Goal: Task Accomplishment & Management: Use online tool/utility

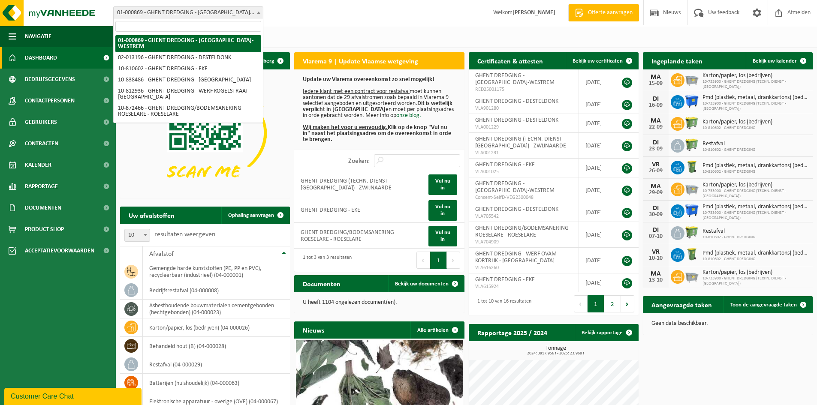
click at [206, 15] on span "01-000869 - GHENT DREDGING - [GEOGRAPHIC_DATA]-WESTREM" at bounding box center [188, 13] width 149 height 12
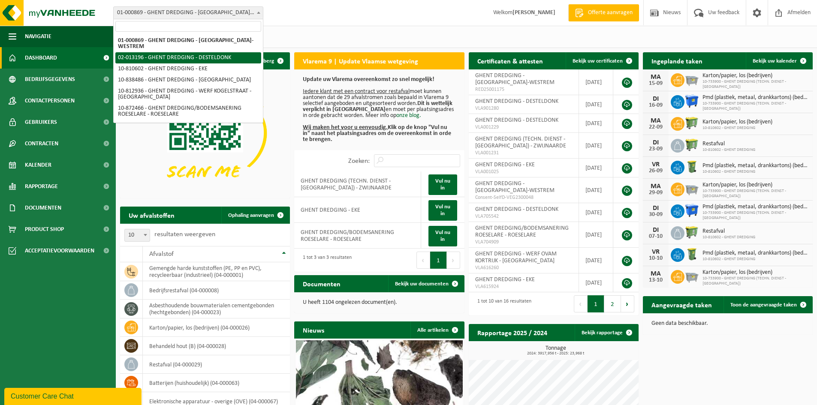
select select "2546"
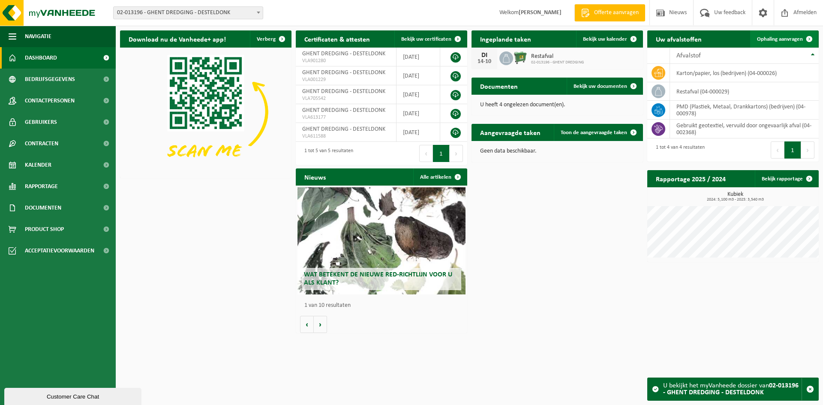
click at [790, 36] on span "Ophaling aanvragen" at bounding box center [780, 39] width 46 height 6
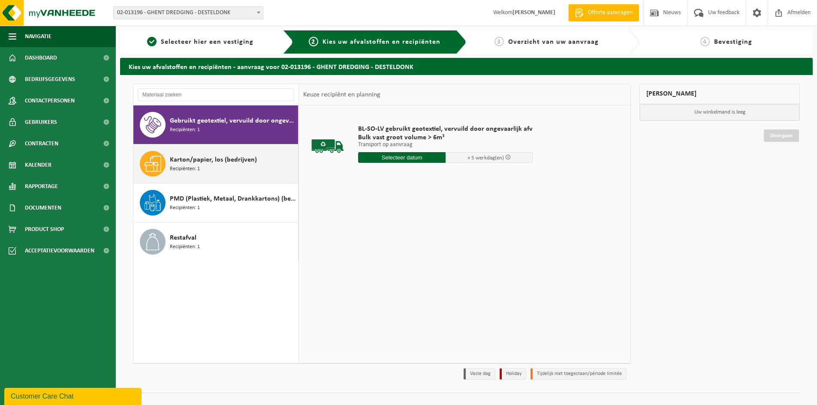
click at [194, 175] on div "Karton/papier, los (bedrijven) Recipiënten: 1" at bounding box center [233, 164] width 126 height 26
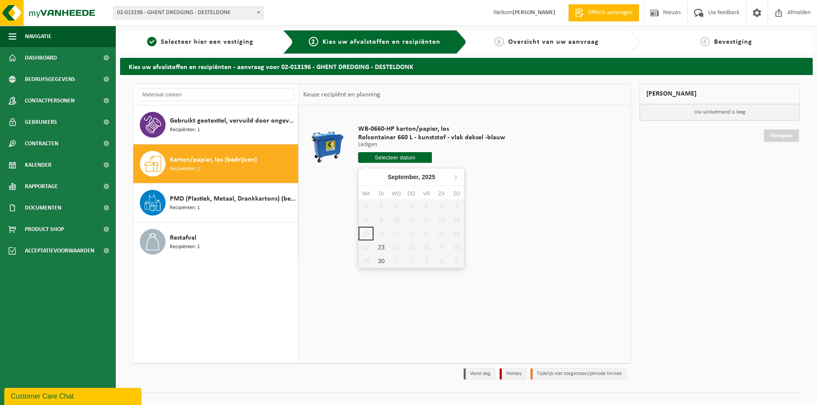
click at [394, 160] on input "text" at bounding box center [395, 157] width 74 height 11
click at [383, 247] on div "23" at bounding box center [380, 248] width 15 height 14
type input "Van 2025-09-23"
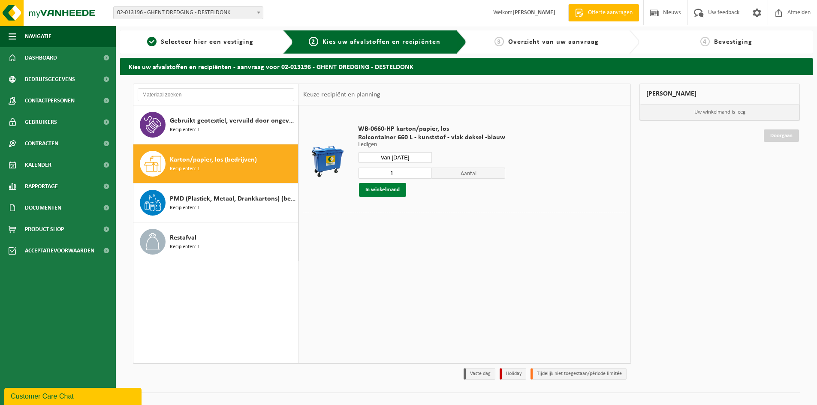
click at [392, 191] on button "In winkelmand" at bounding box center [382, 190] width 47 height 14
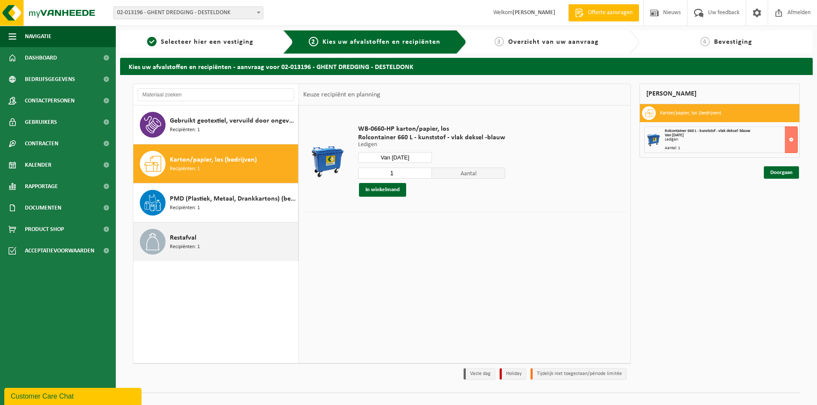
click at [215, 234] on div "Restafval Recipiënten: 1" at bounding box center [233, 242] width 126 height 26
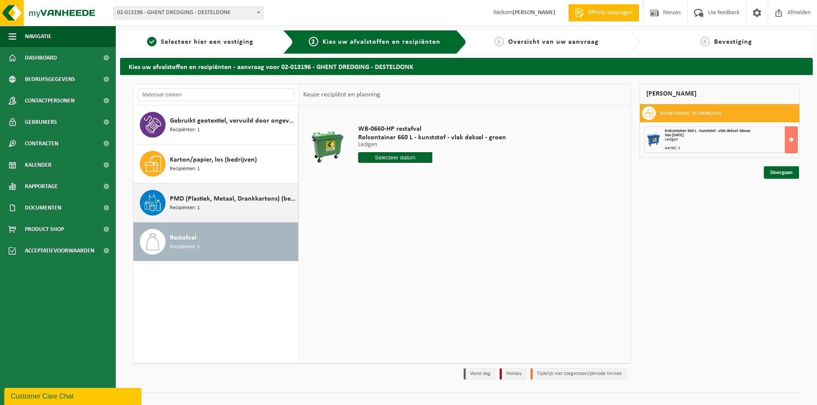
click at [229, 204] on div "PMD (Plastiek, Metaal, Drankkartons) (bedrijven) Recipiënten: 1" at bounding box center [233, 203] width 126 height 26
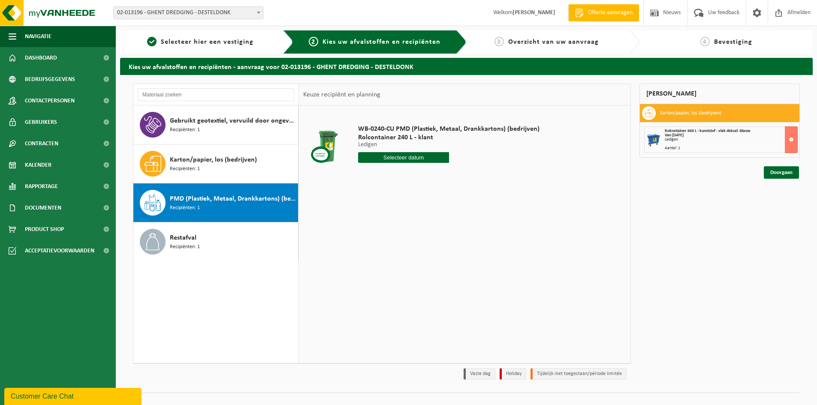
click at [406, 158] on input "text" at bounding box center [403, 157] width 91 height 11
click at [428, 235] on div "19" at bounding box center [426, 234] width 15 height 14
type input "Van 2025-09-19"
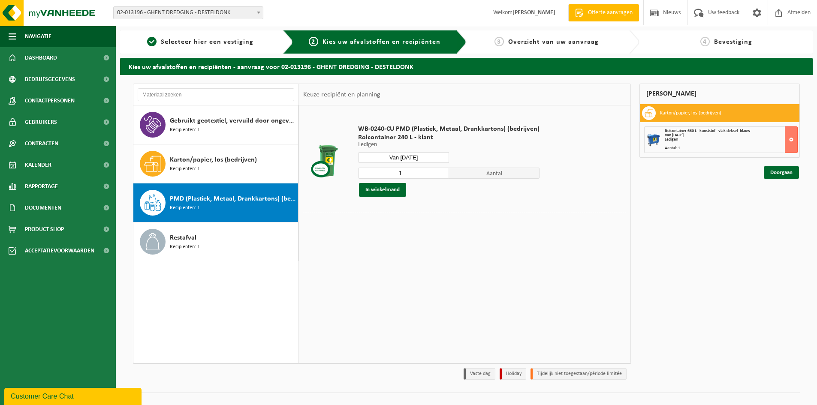
click at [376, 196] on div "WB-0240-CU PMD (Plastiek, Metaal, Drankkartons) (bedrijven) Rolcontainer 240 L …" at bounding box center [449, 160] width 190 height 89
click at [380, 194] on button "In winkelmand" at bounding box center [382, 190] width 47 height 14
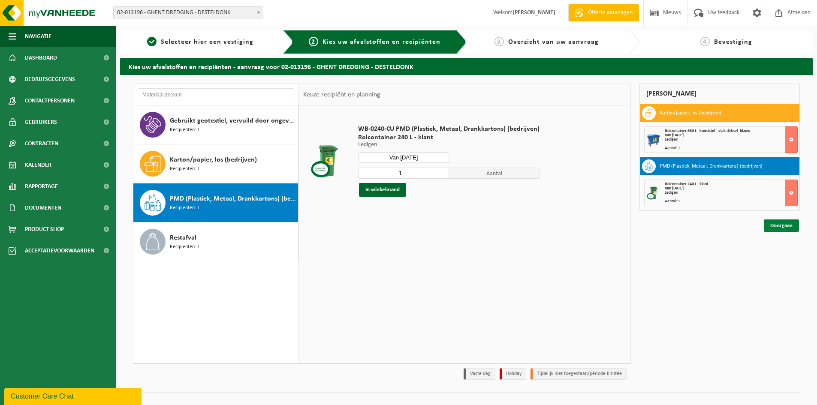
click at [784, 227] on link "Doorgaan" at bounding box center [781, 226] width 35 height 12
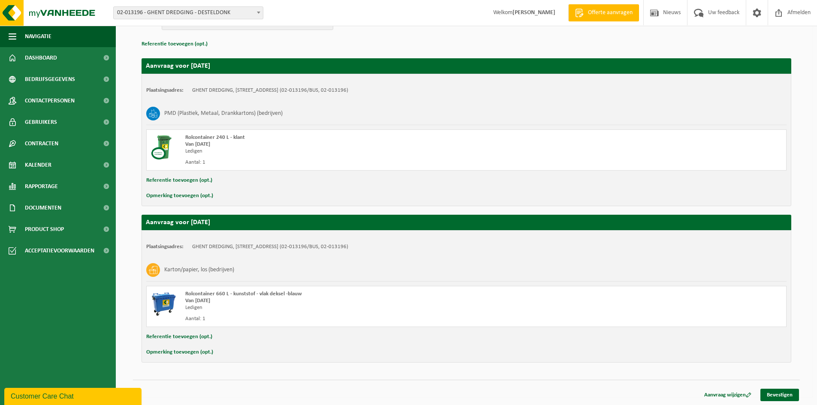
scroll to position [119, 0]
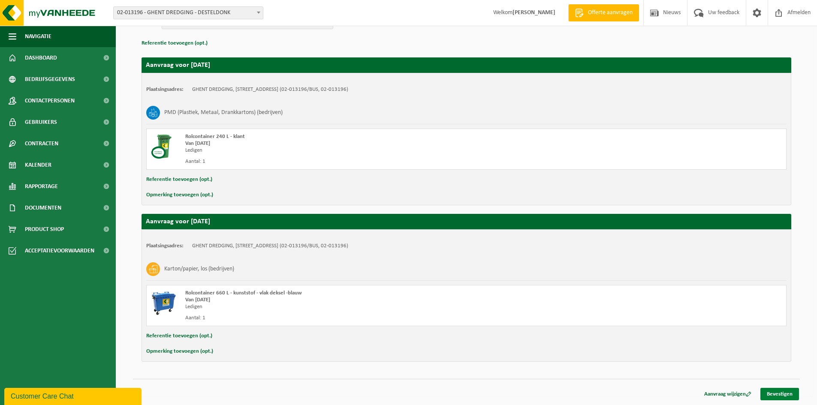
click at [784, 391] on link "Bevestigen" at bounding box center [779, 394] width 39 height 12
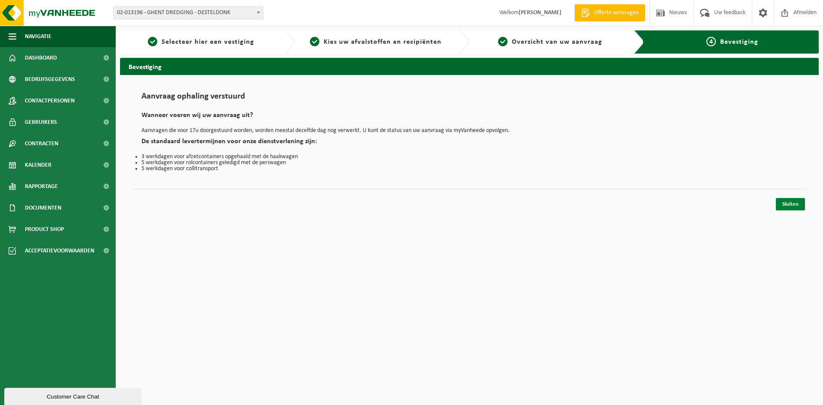
click at [790, 206] on link "Sluiten" at bounding box center [790, 204] width 29 height 12
